Goal: Task Accomplishment & Management: Use online tool/utility

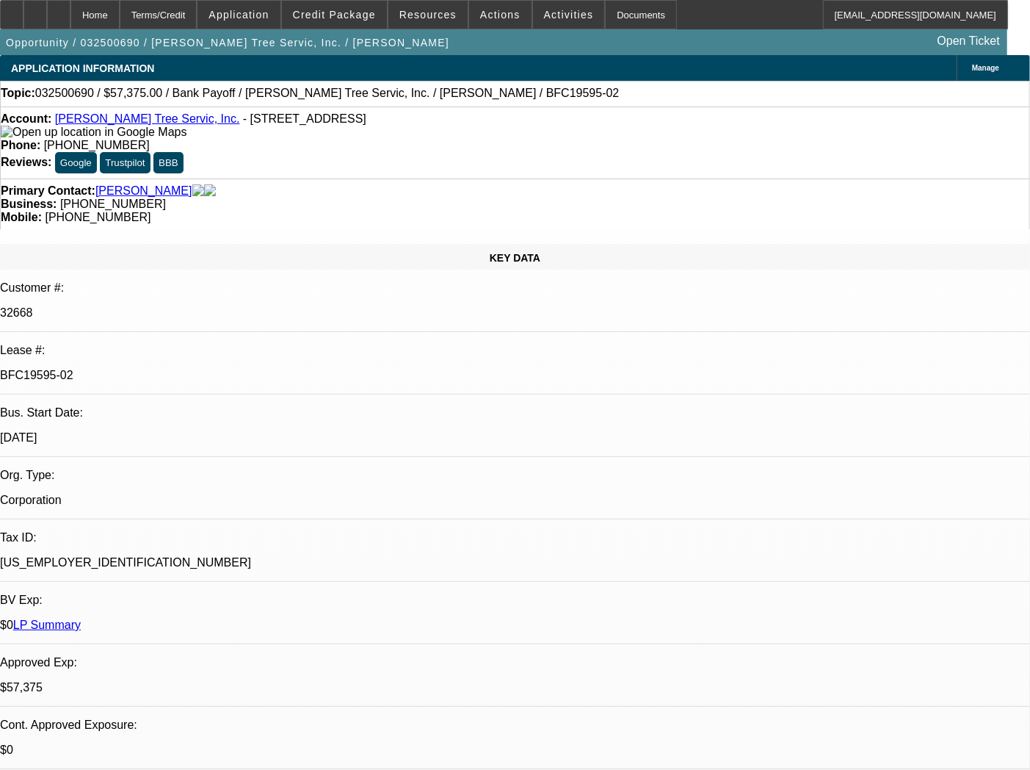
select select "0.1"
select select "0"
select select "3"
select select "0"
select select "6"
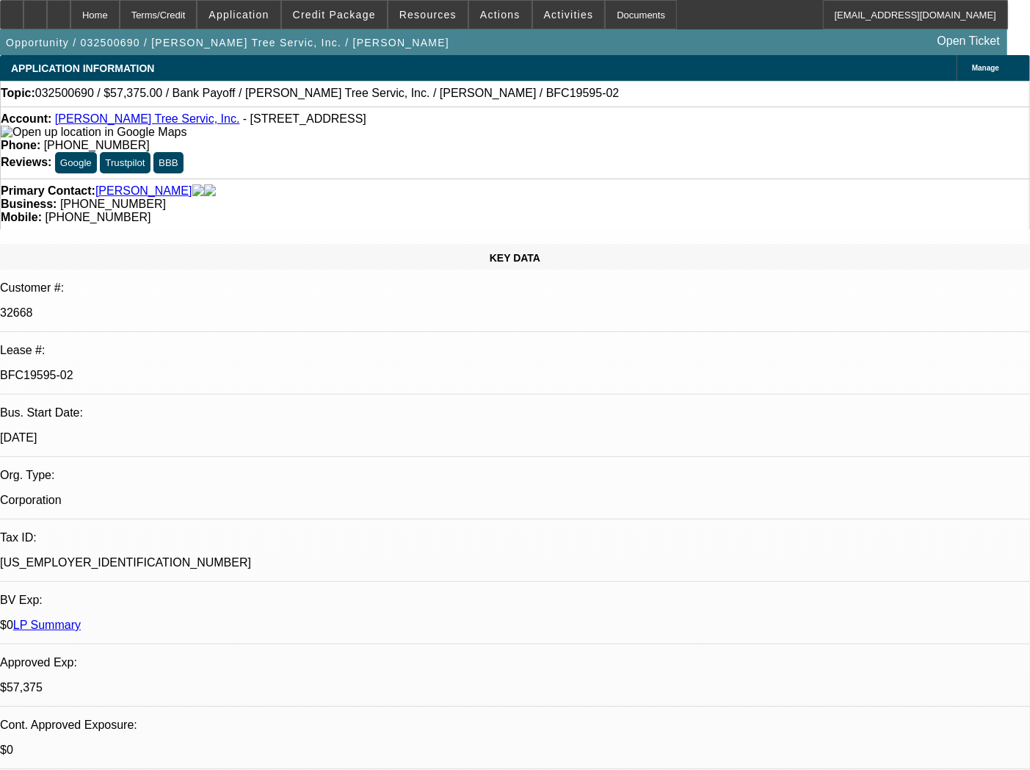
select select "0.1"
select select "0"
select select "3"
select select "0"
select select "6"
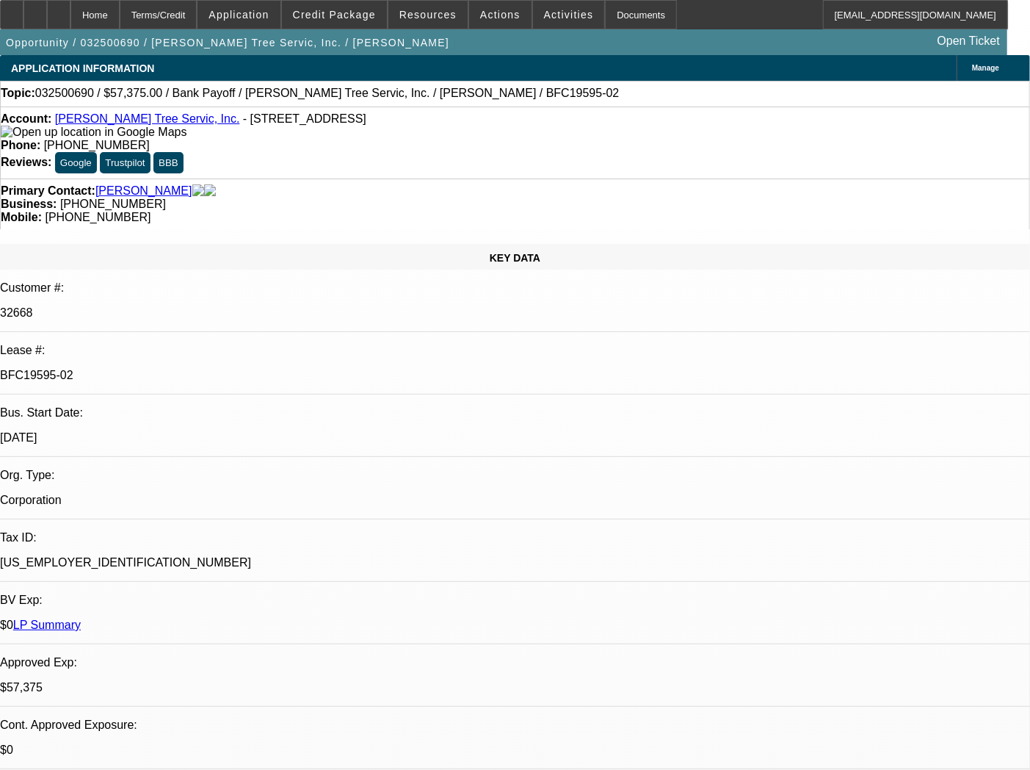
select select "0.1"
select select "0"
select select "3"
select select "0"
select select "6"
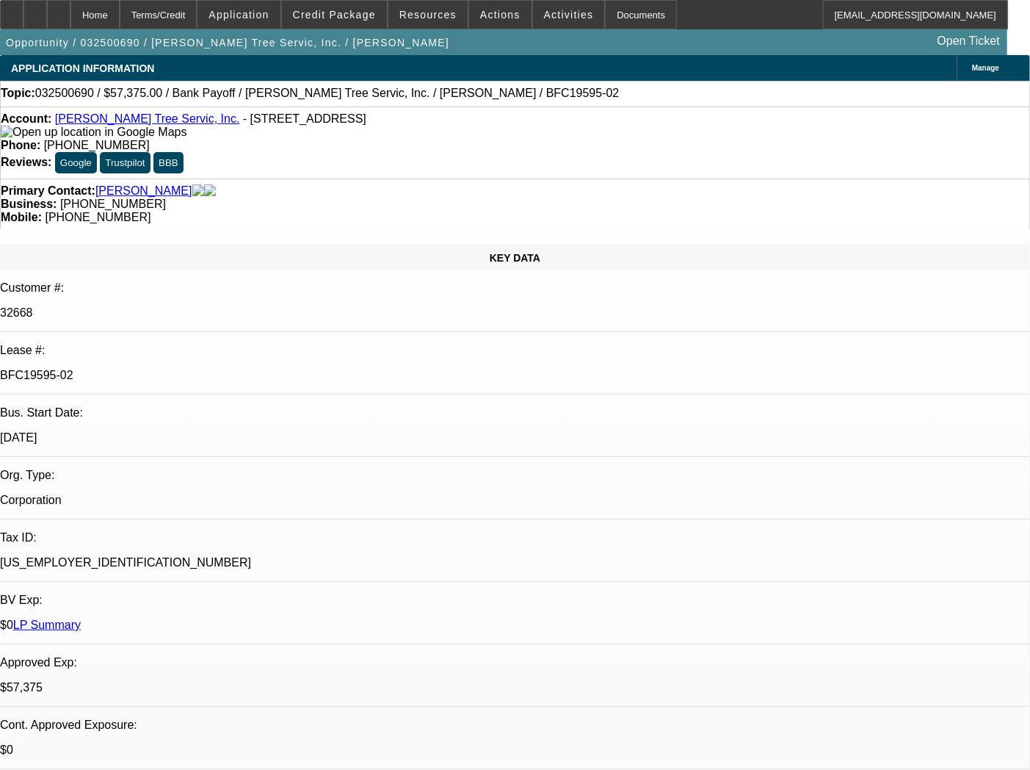
select select "0.1"
select select "0"
select select "3"
select select "0"
select select "6"
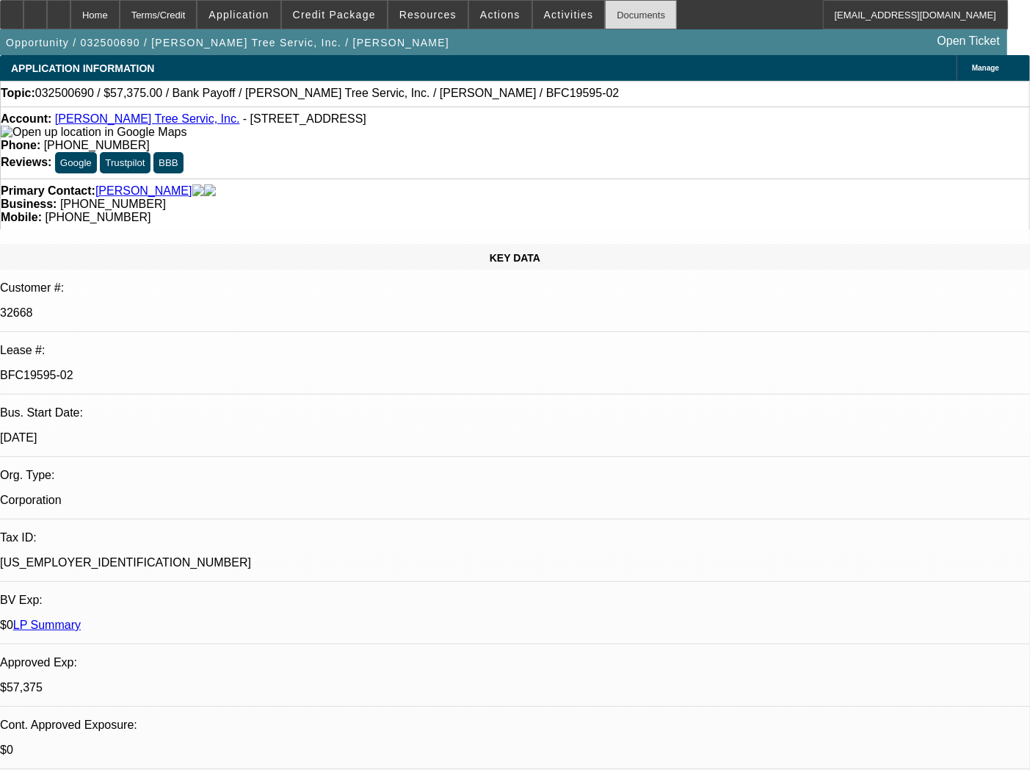
click at [624, 25] on div "Documents" at bounding box center [641, 14] width 72 height 29
